Goal: Information Seeking & Learning: Learn about a topic

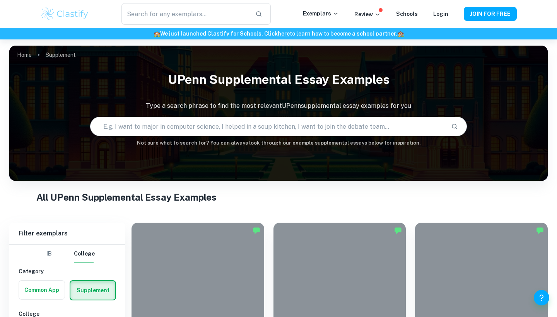
scroll to position [42, 0]
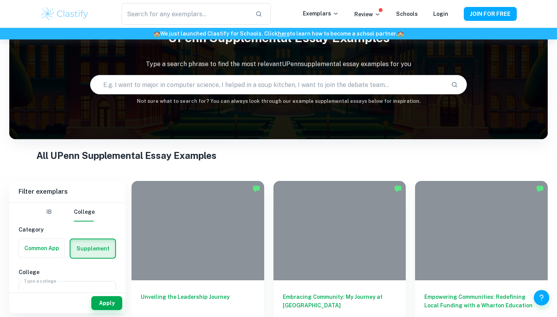
click at [296, 85] on input "text" at bounding box center [268, 85] width 355 height 22
type input "case western pre proffesional"
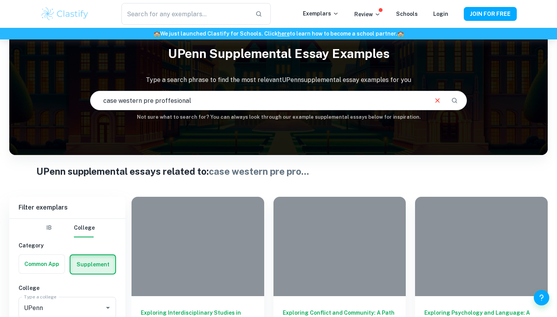
scroll to position [135, 0]
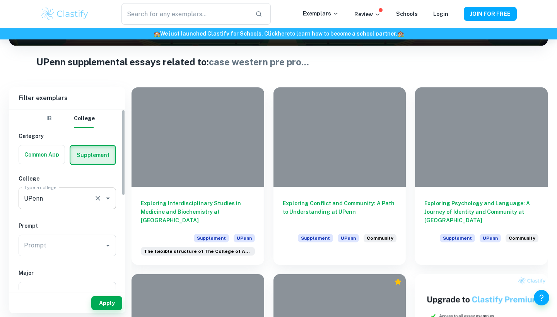
click at [81, 207] on div "UPenn Type a college" at bounding box center [68, 199] width 98 height 22
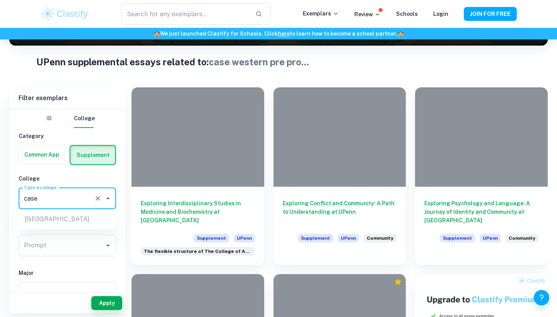
click at [43, 220] on ul "[GEOGRAPHIC_DATA]" at bounding box center [68, 219] width 98 height 20
click at [102, 249] on div "Prompt" at bounding box center [68, 246] width 98 height 22
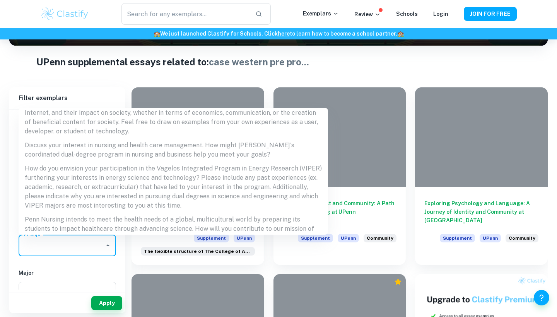
scroll to position [595, 0]
click at [99, 246] on input "Prompt" at bounding box center [61, 245] width 79 height 15
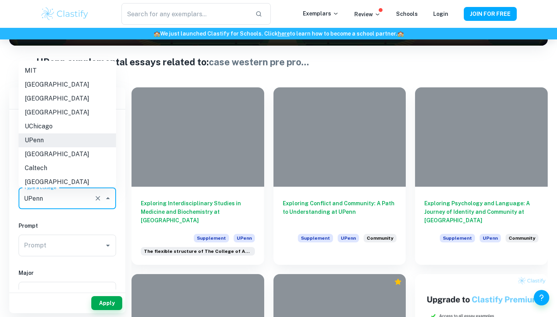
click at [89, 193] on input "UPenn" at bounding box center [56, 198] width 69 height 15
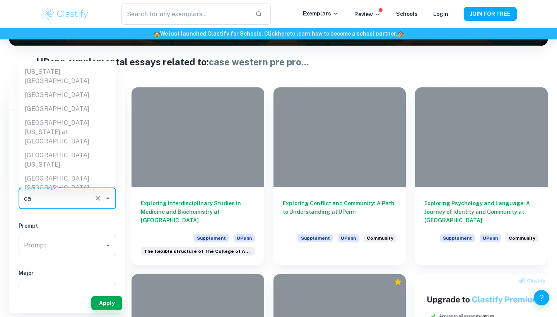
scroll to position [0, 0]
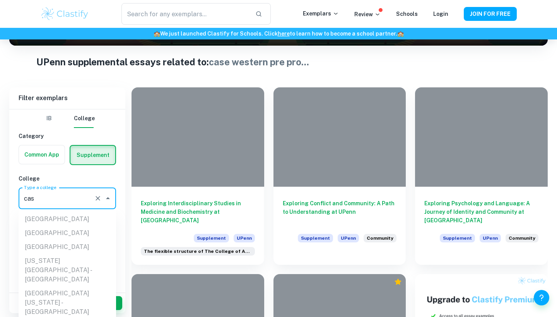
click at [76, 221] on ul "[GEOGRAPHIC_DATA] [GEOGRAPHIC_DATA] [GEOGRAPHIC_DATA] [US_STATE][GEOGRAPHIC_DAT…" at bounding box center [68, 265] width 98 height 113
click at [76, 220] on ul "[GEOGRAPHIC_DATA] [GEOGRAPHIC_DATA] [GEOGRAPHIC_DATA] [US_STATE][GEOGRAPHIC_DAT…" at bounding box center [68, 265] width 98 height 113
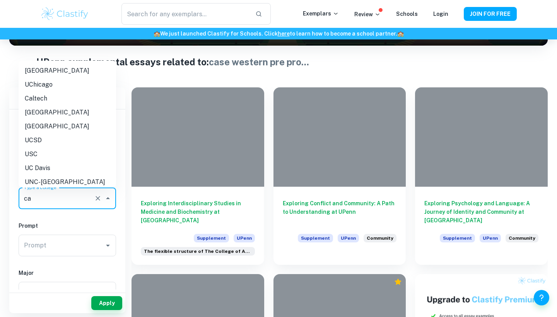
type input "c"
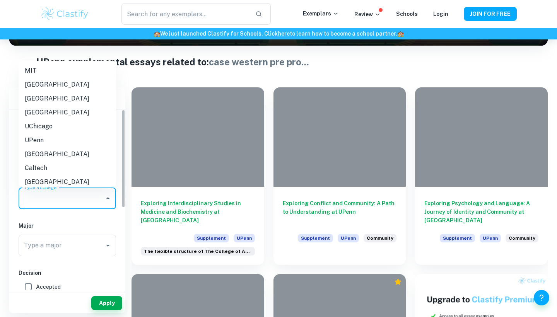
click at [68, 234] on div "Major Type a major Type a major" at bounding box center [68, 241] width 98 height 38
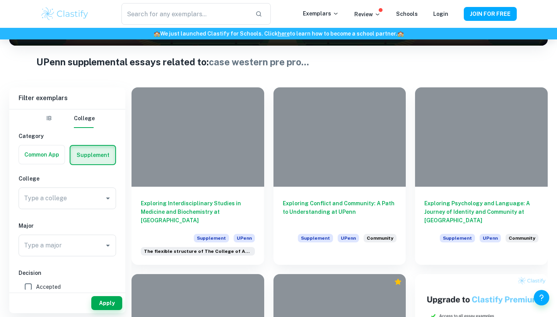
click at [50, 154] on label "button" at bounding box center [42, 155] width 46 height 19
click at [0, 0] on input "radio" at bounding box center [0, 0] width 0 height 0
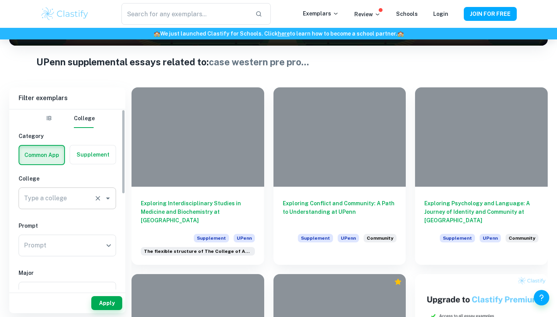
click at [92, 198] on div "Type a college" at bounding box center [68, 199] width 98 height 22
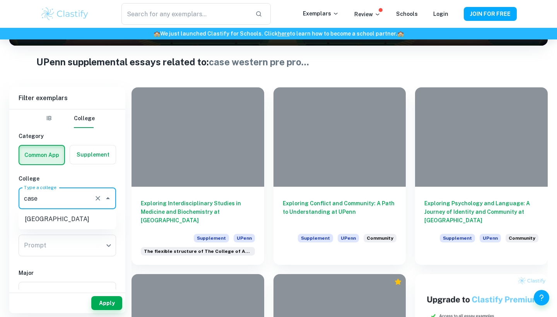
click at [79, 221] on li "[GEOGRAPHIC_DATA]" at bounding box center [68, 220] width 98 height 14
type input "[GEOGRAPHIC_DATA]"
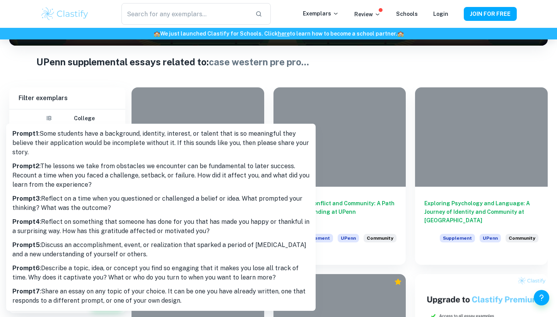
click at [75, 221] on body "We value your privacy We use cookies to enhance your browsing experience, serve…" at bounding box center [278, 62] width 557 height 317
click at [112, 87] on div at bounding box center [278, 158] width 557 height 317
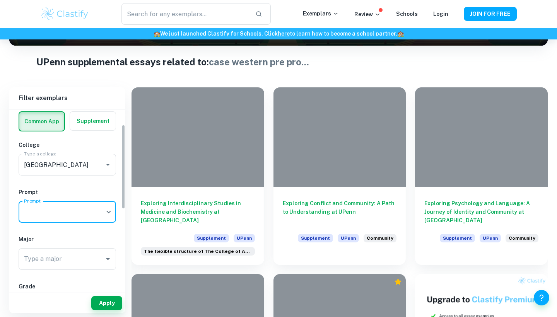
scroll to position [37, 0]
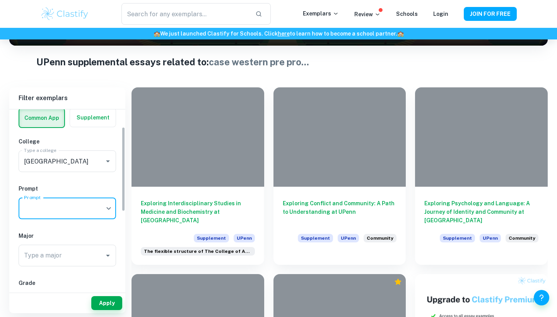
click at [101, 119] on label "button" at bounding box center [93, 117] width 46 height 19
click at [0, 0] on input "radio" at bounding box center [0, 0] width 0 height 0
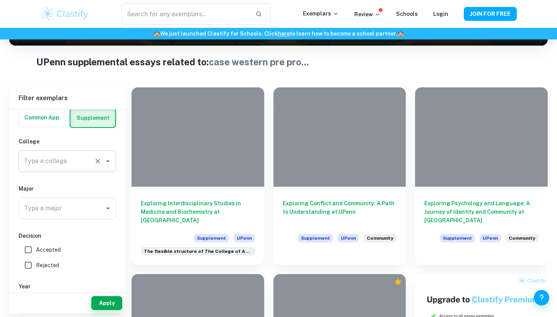
click at [97, 156] on div "Type a college" at bounding box center [68, 162] width 98 height 22
